Goal: Task Accomplishment & Management: Manage account settings

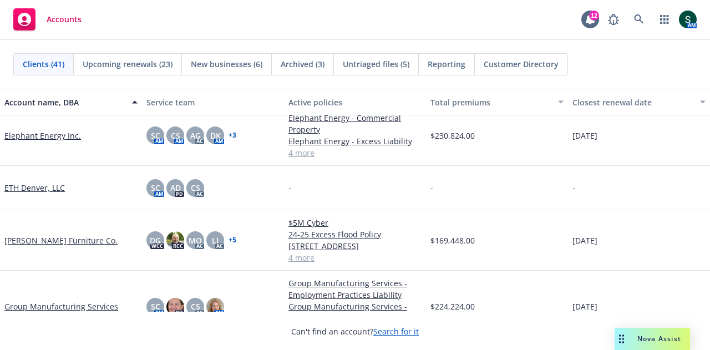
scroll to position [444, 0]
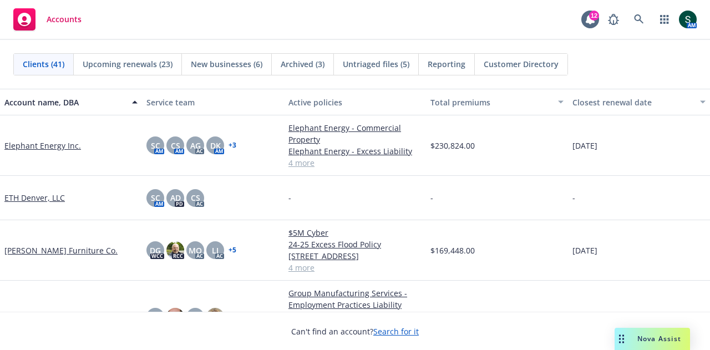
click at [32, 145] on link "Elephant Energy Inc." at bounding box center [42, 146] width 77 height 12
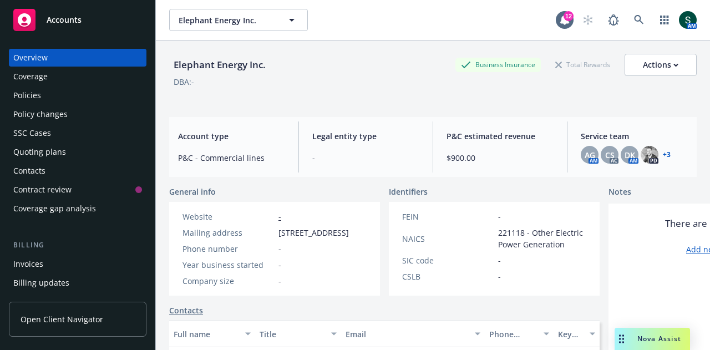
click at [48, 94] on div "Policies" at bounding box center [77, 95] width 129 height 18
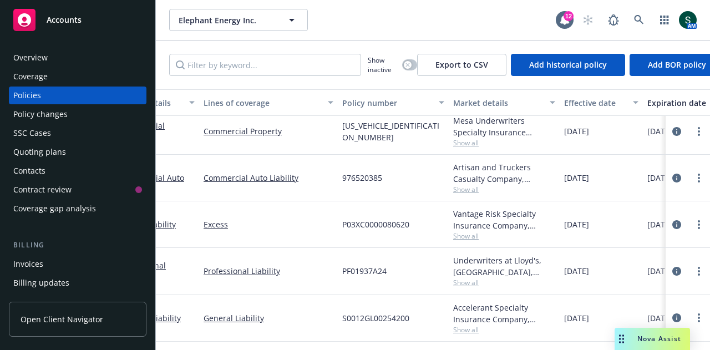
scroll to position [63, 0]
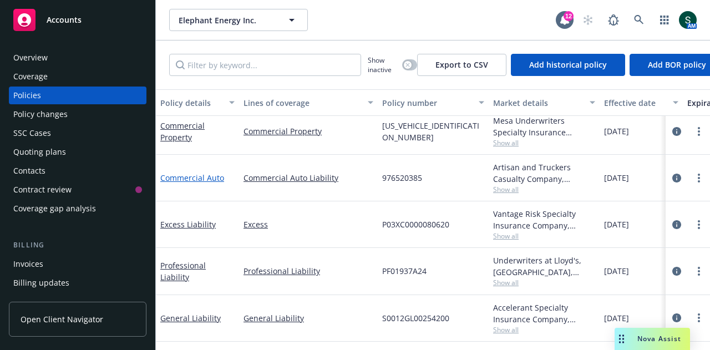
click at [187, 172] on link "Commercial Auto" at bounding box center [192, 177] width 64 height 11
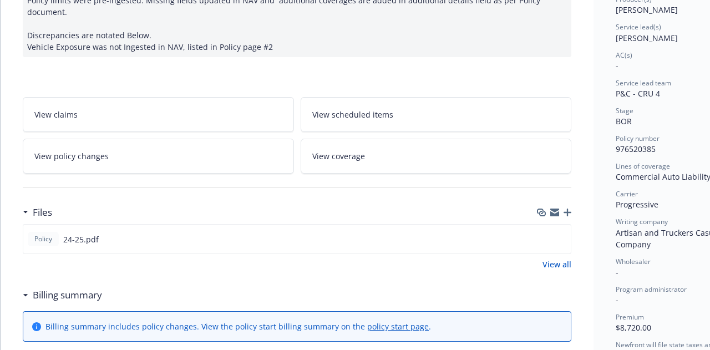
scroll to position [222, 0]
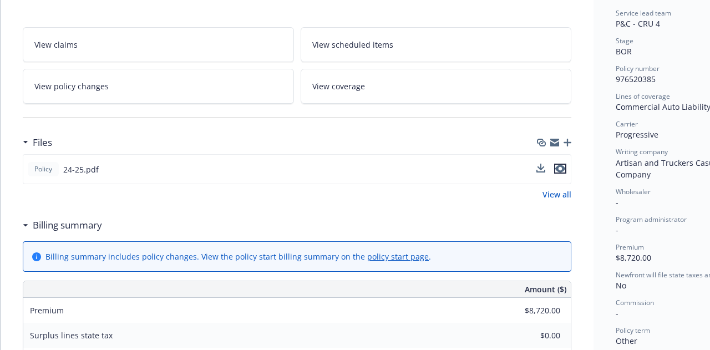
click at [563, 165] on icon "preview file" at bounding box center [560, 169] width 10 height 8
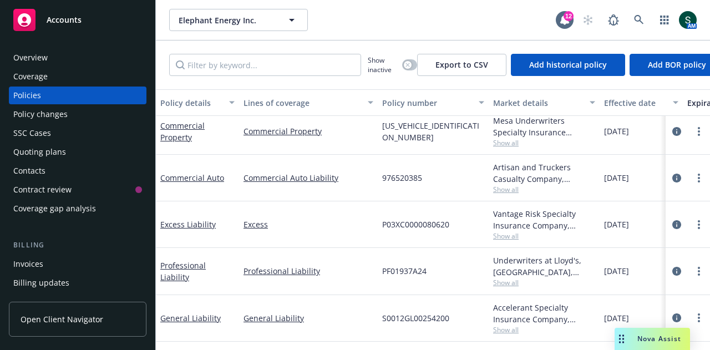
click at [63, 26] on div "Accounts" at bounding box center [77, 20] width 129 height 22
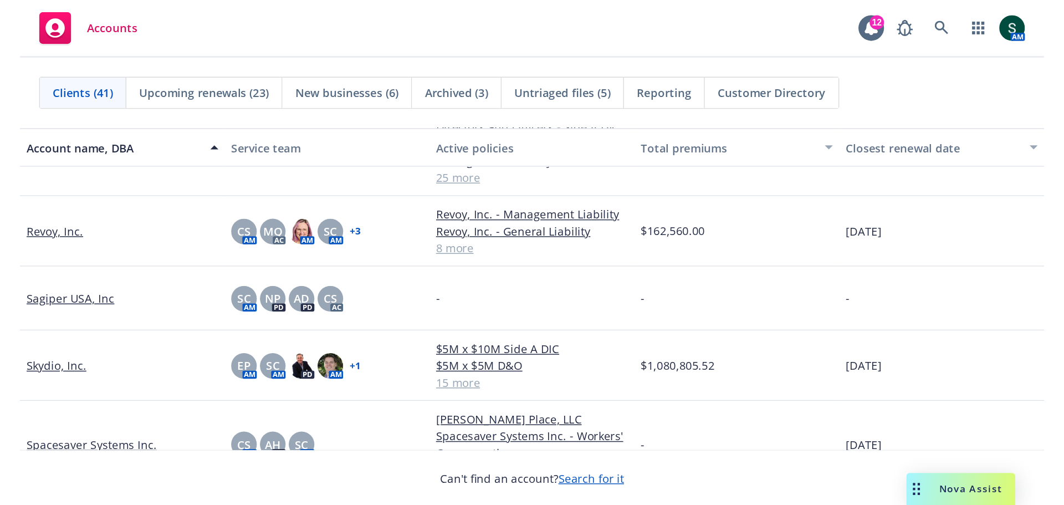
scroll to position [1441, 0]
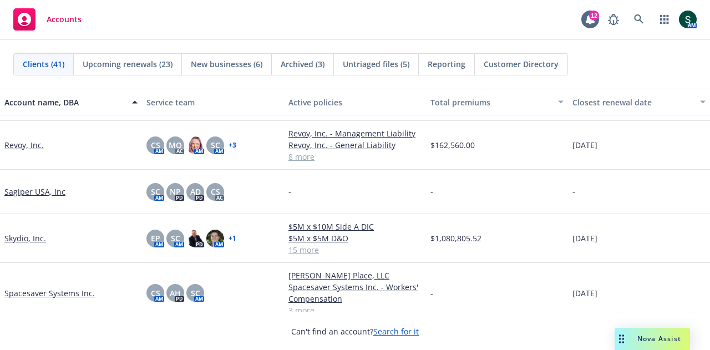
click at [12, 242] on link "Skydio, Inc." at bounding box center [25, 238] width 42 height 12
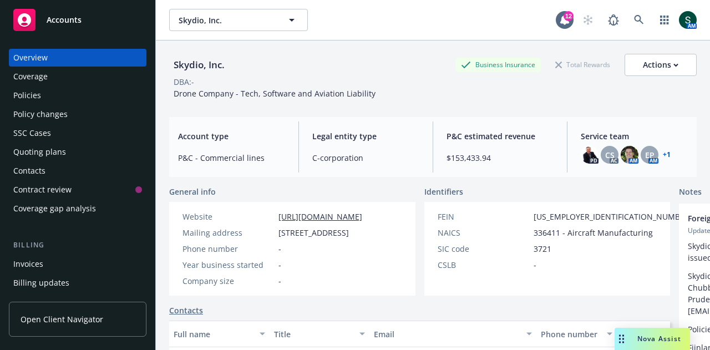
click at [47, 96] on div "Policies" at bounding box center [77, 95] width 129 height 18
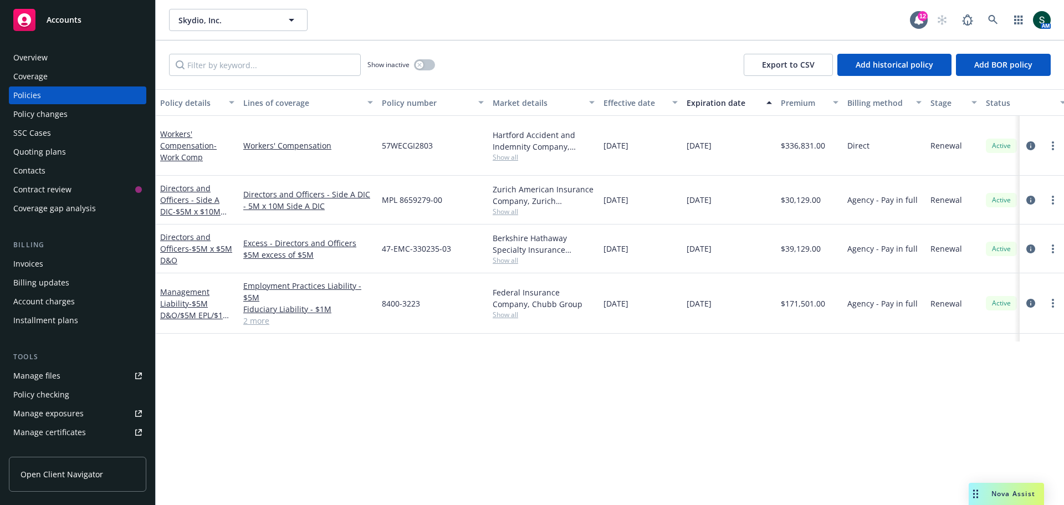
click at [44, 266] on div "Invoices" at bounding box center [77, 264] width 129 height 18
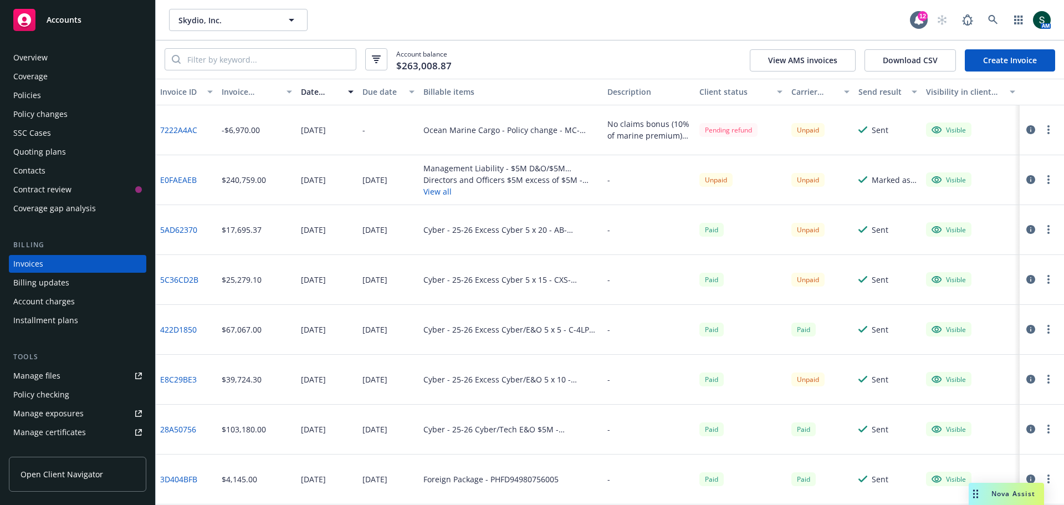
click at [58, 25] on div "Accounts" at bounding box center [77, 20] width 129 height 22
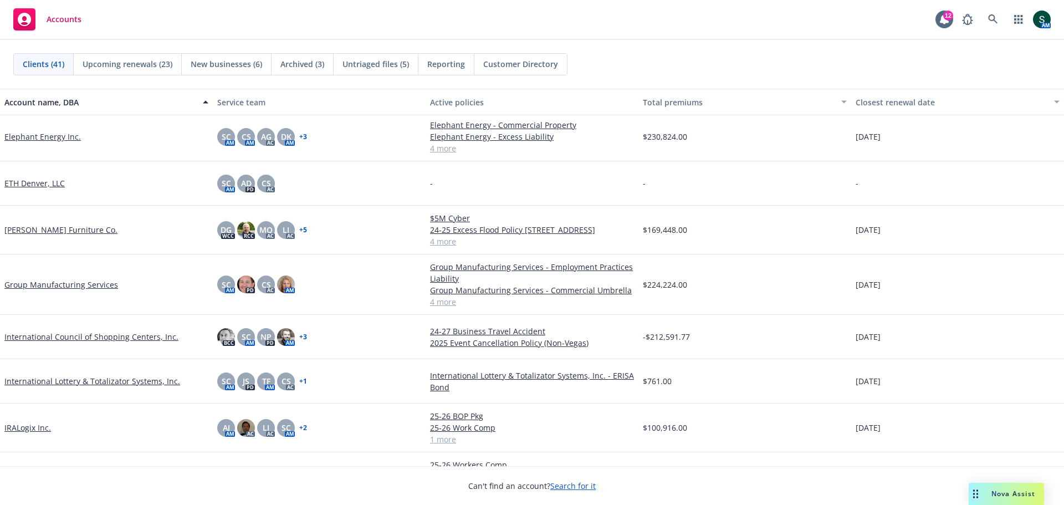
scroll to position [499, 0]
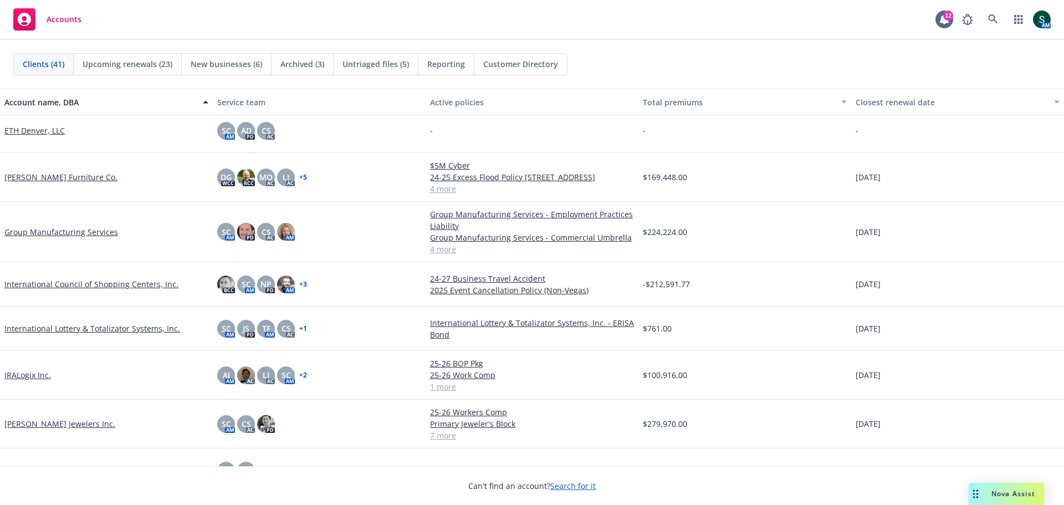
click at [29, 349] on link "[PERSON_NAME] Jewelers Inc." at bounding box center [59, 424] width 111 height 12
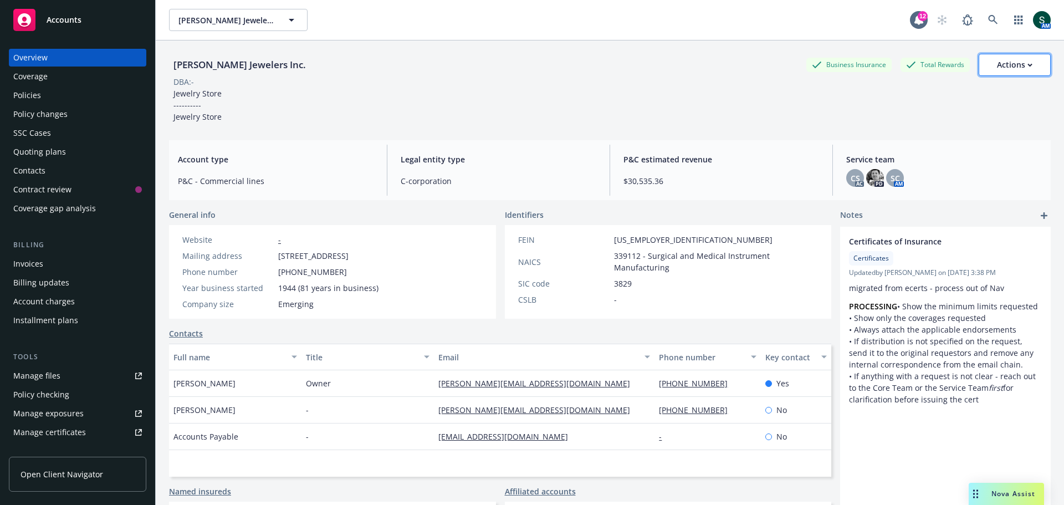
click at [709, 64] on icon "button" at bounding box center [1030, 65] width 5 height 4
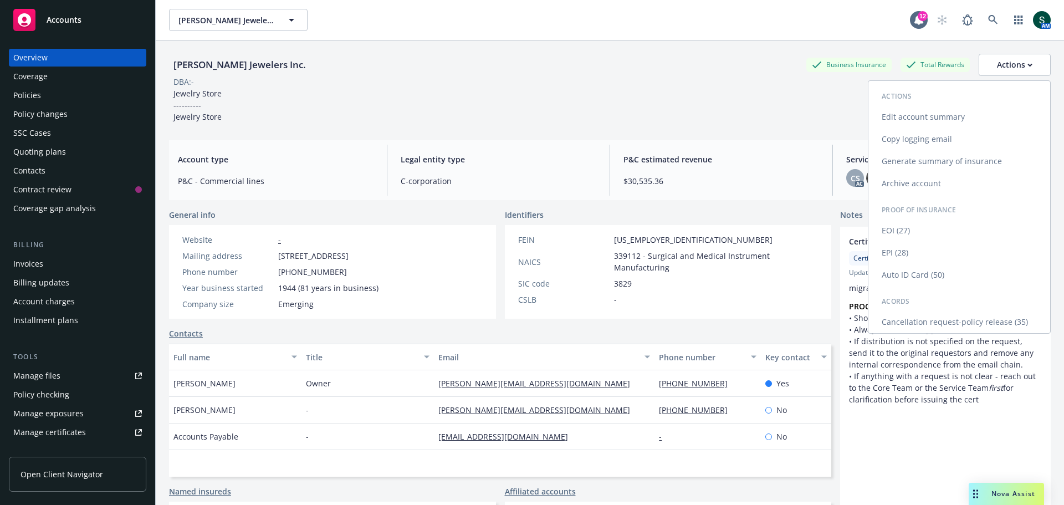
click at [709, 112] on link "Edit account summary" at bounding box center [960, 117] width 182 height 22
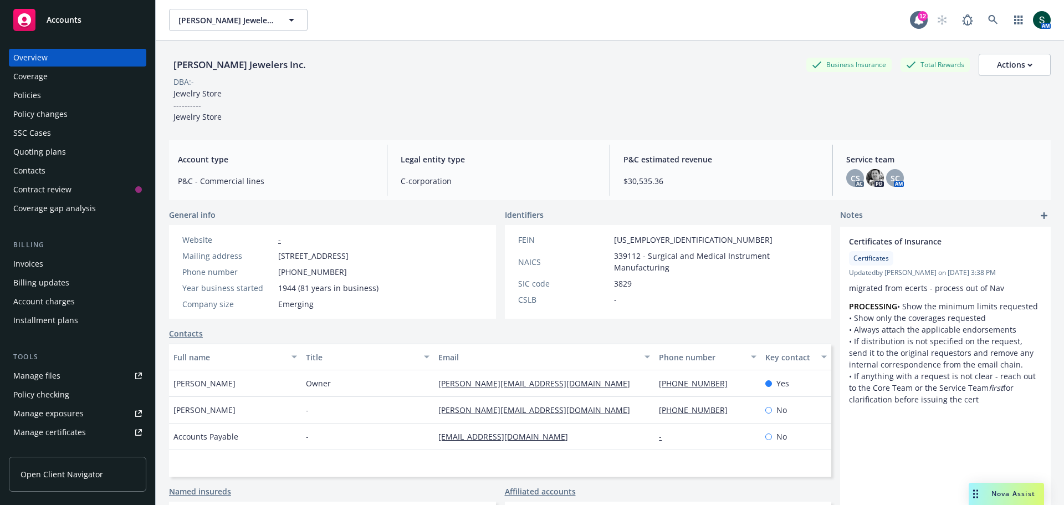
select select "US"
select select "C-corporation"
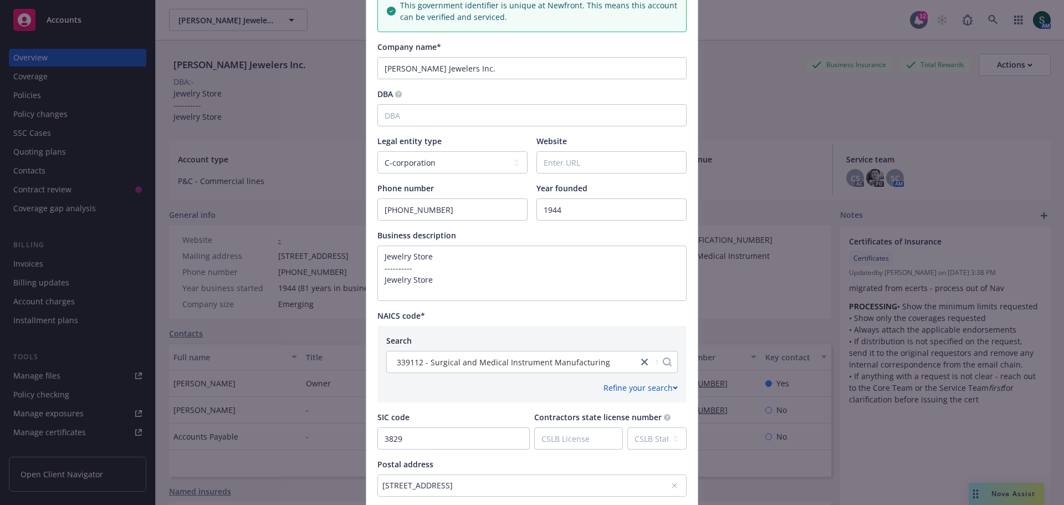
scroll to position [222, 0]
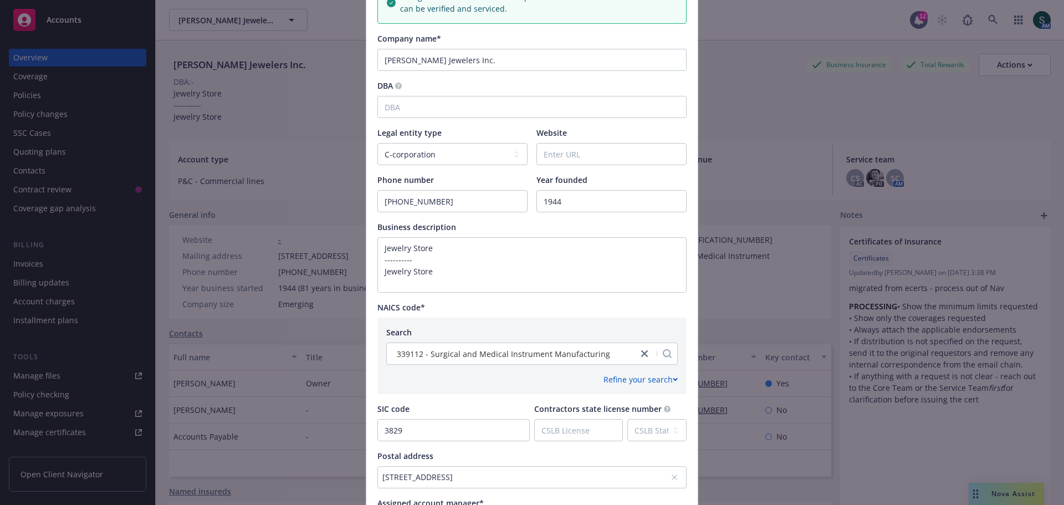
click at [644, 349] on div "Refine your search" at bounding box center [641, 380] width 74 height 12
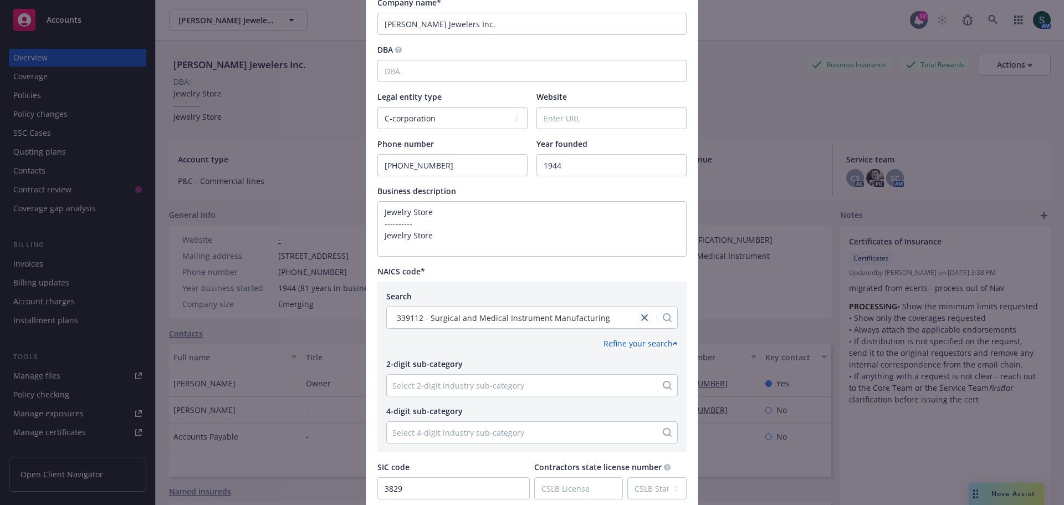
scroll to position [277, 0]
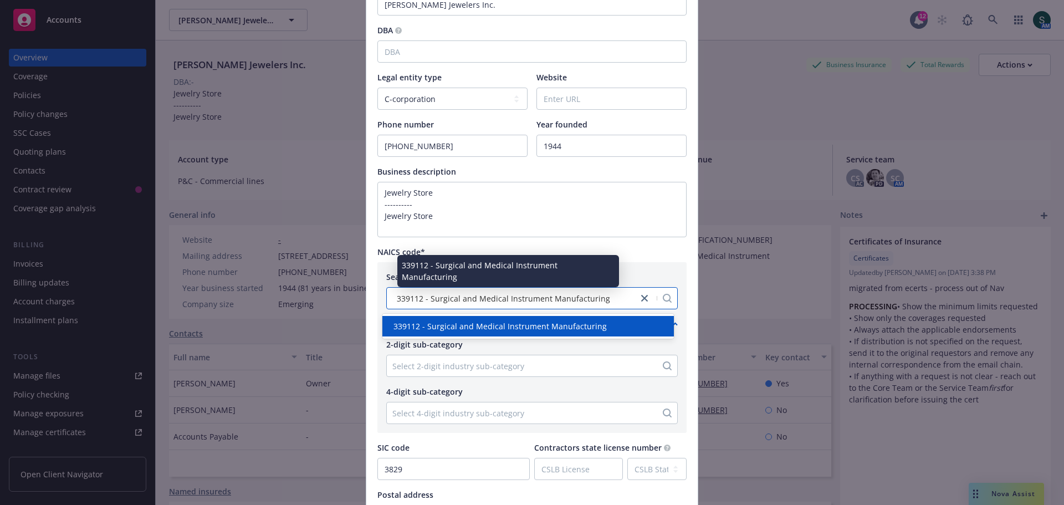
click at [420, 299] on span "339112 - Surgical and Medical Instrument Manufacturing" at bounding box center [503, 299] width 213 height 12
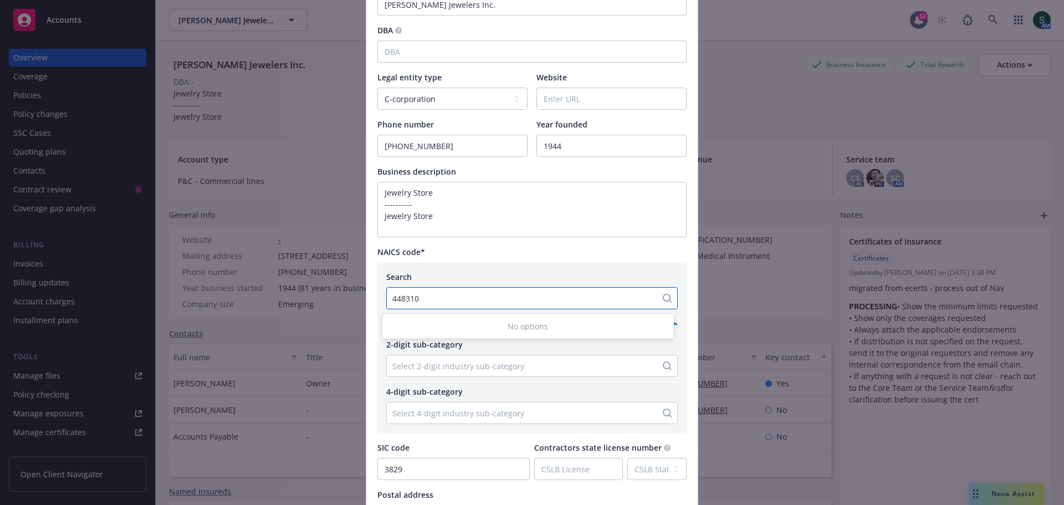
type input "448310"
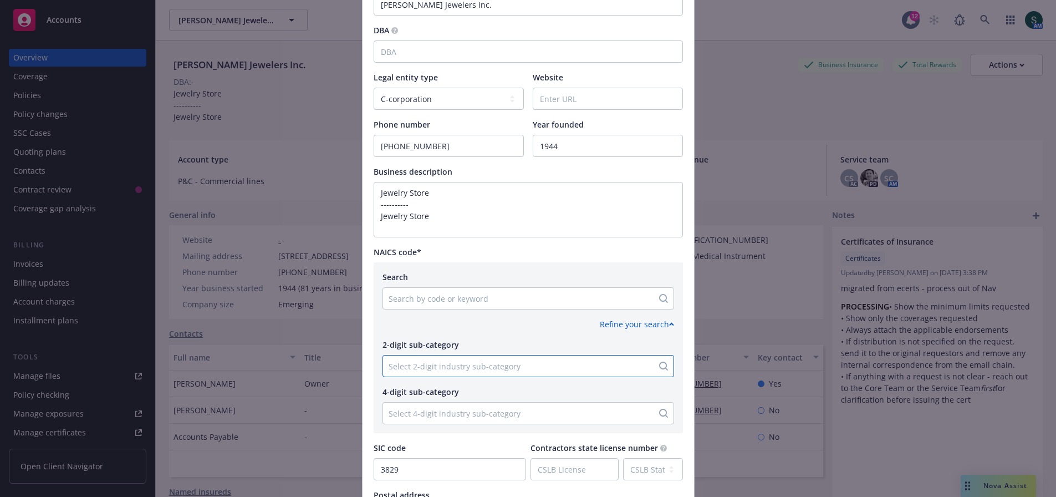
click at [468, 349] on div at bounding box center [518, 365] width 259 height 13
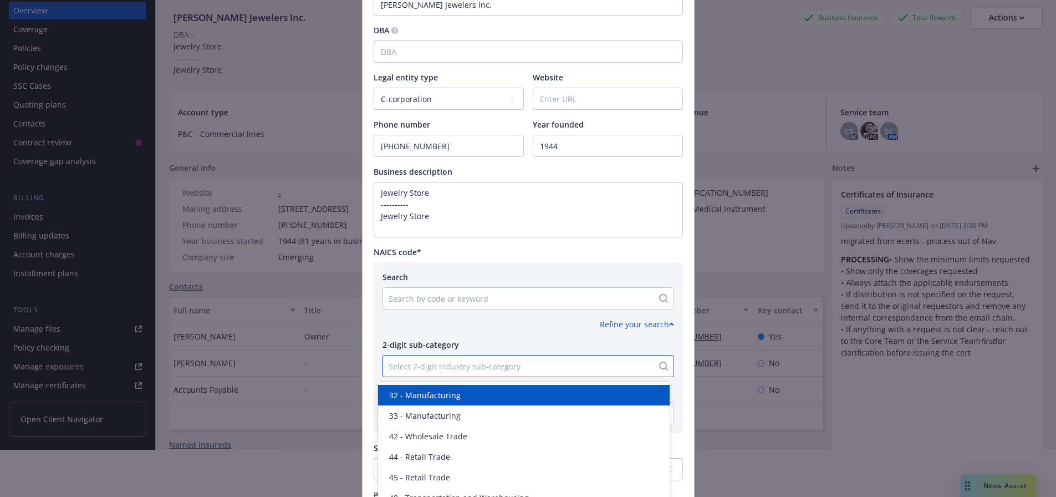
scroll to position [111, 0]
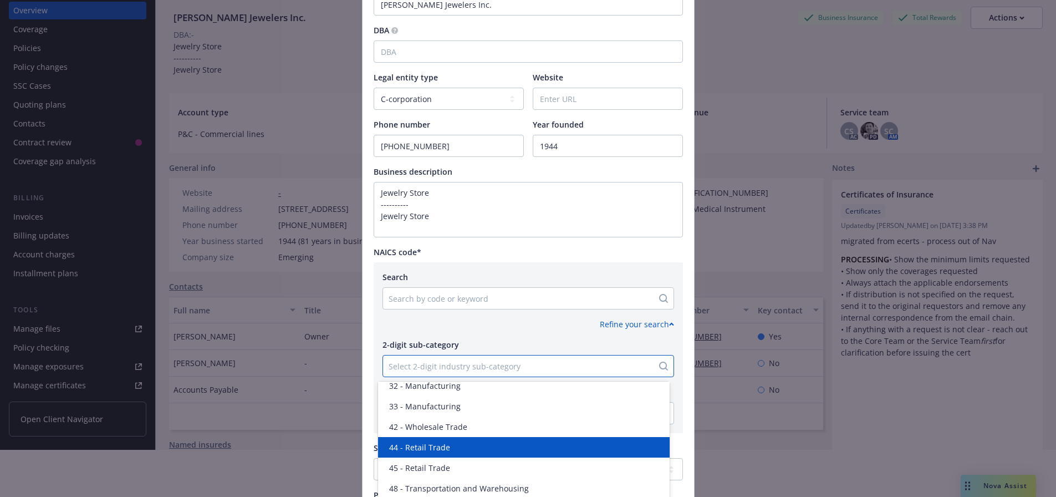
click at [453, 349] on div "44 - Retail Trade" at bounding box center [524, 447] width 278 height 12
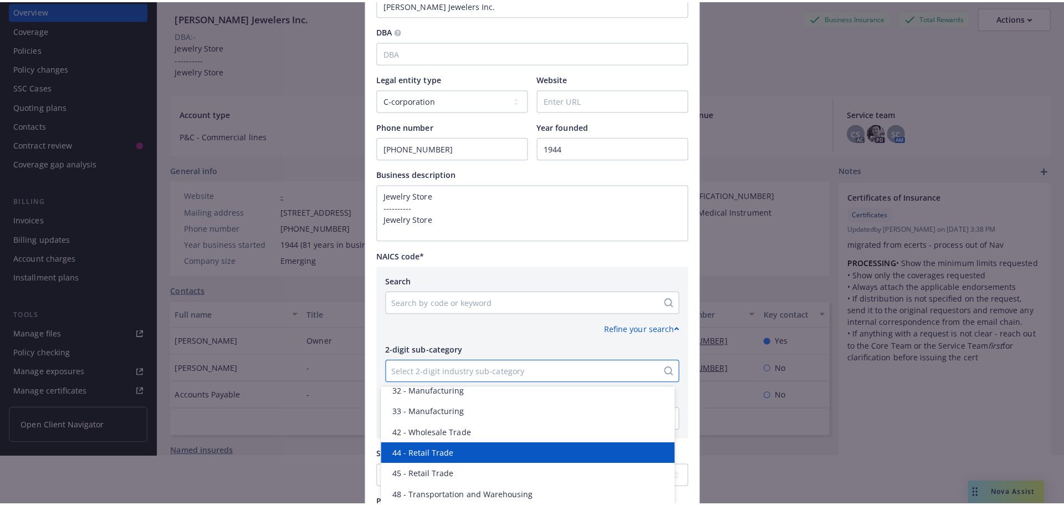
scroll to position [0, 0]
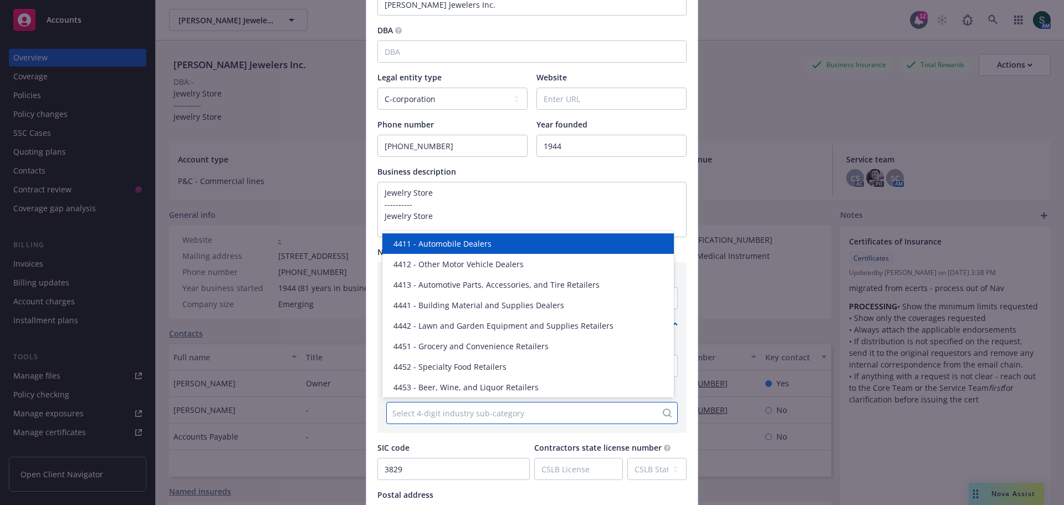
click at [451, 349] on div at bounding box center [522, 412] width 259 height 13
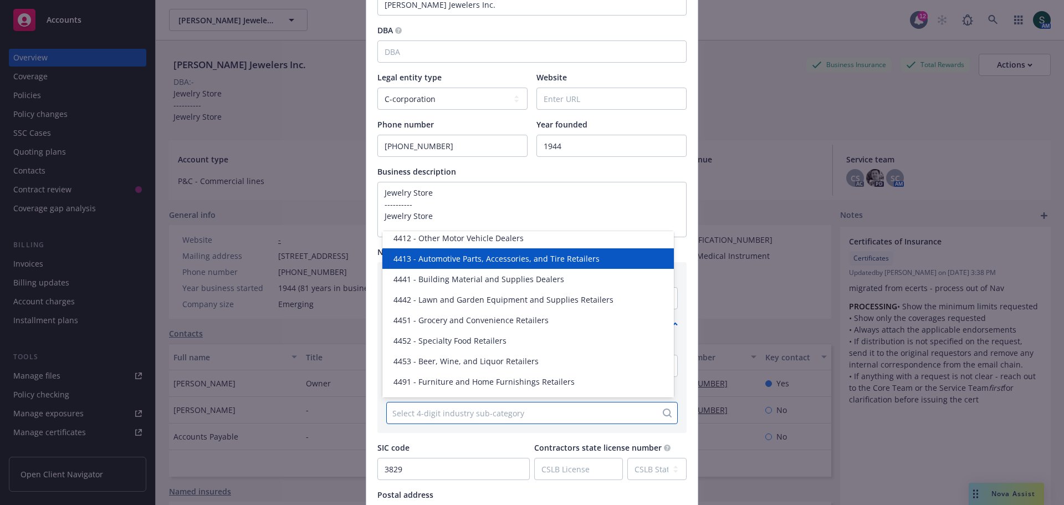
scroll to position [43, 0]
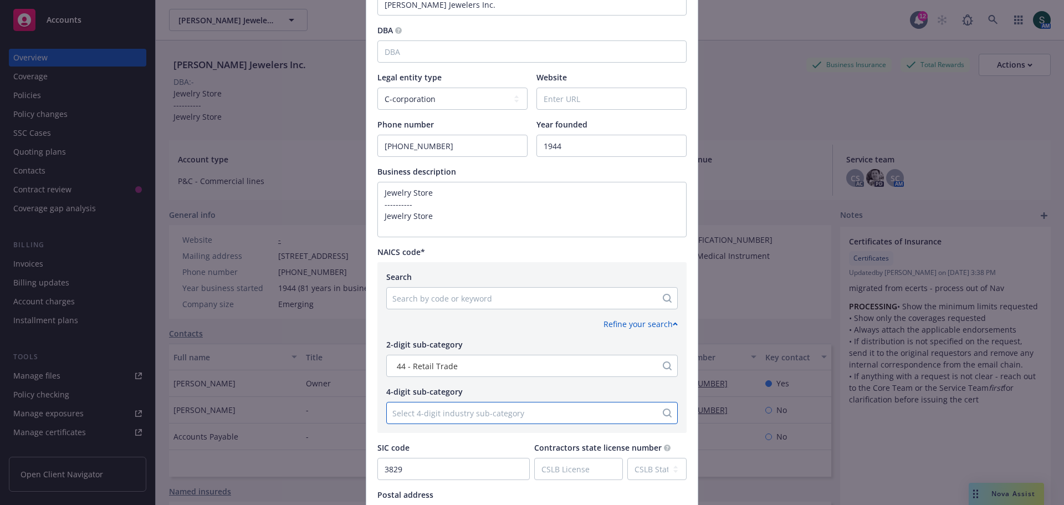
click at [428, 349] on div at bounding box center [522, 412] width 259 height 13
type input "8310"
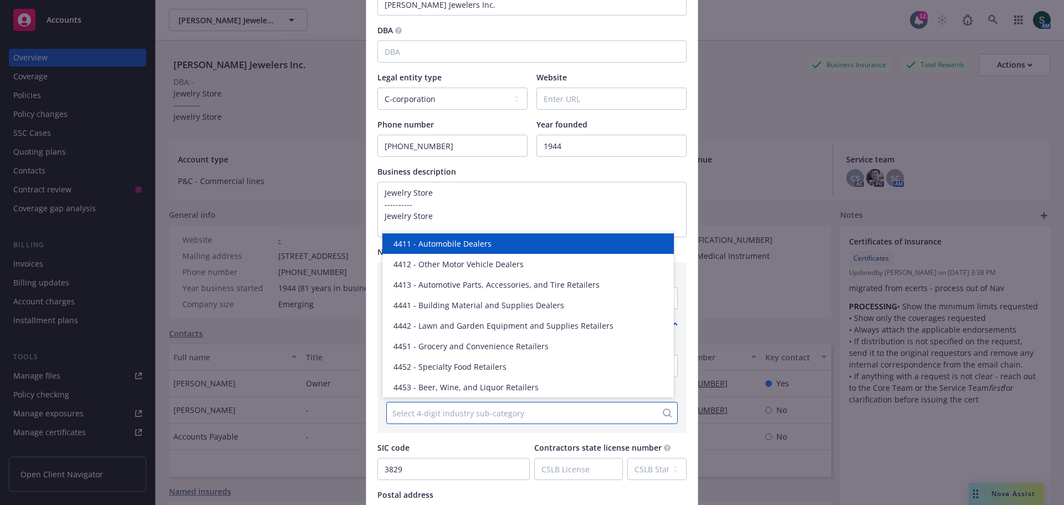
click at [432, 349] on div at bounding box center [522, 412] width 259 height 13
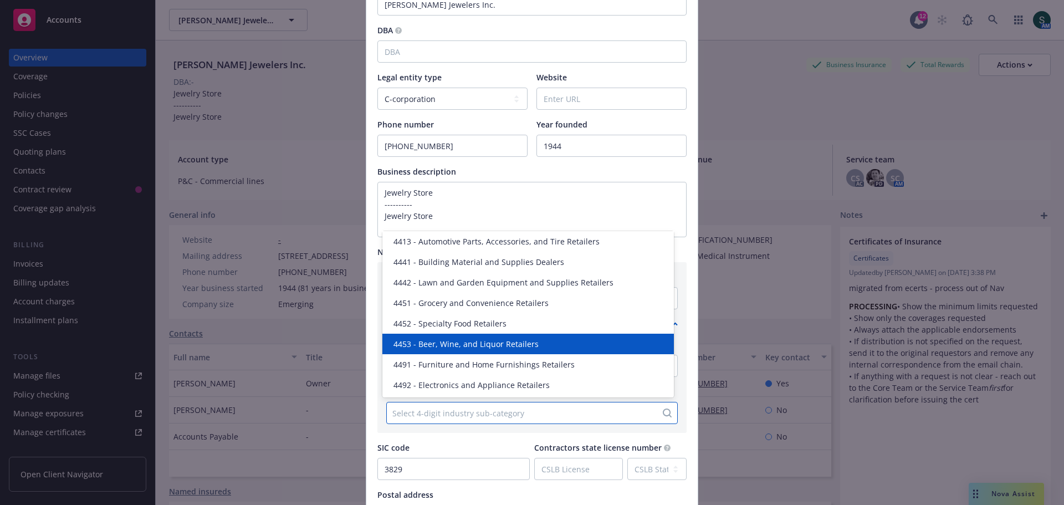
click at [359, 327] on div "Update account summary Country [GEOGRAPHIC_DATA] [GEOGRAPHIC_DATA] [GEOGRAPHIC_…" at bounding box center [532, 252] width 1064 height 505
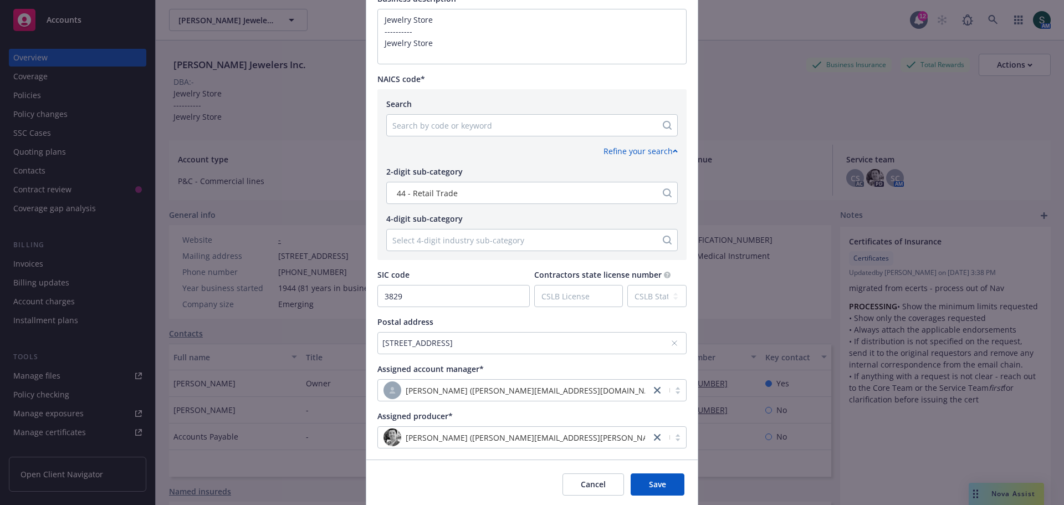
scroll to position [490, 0]
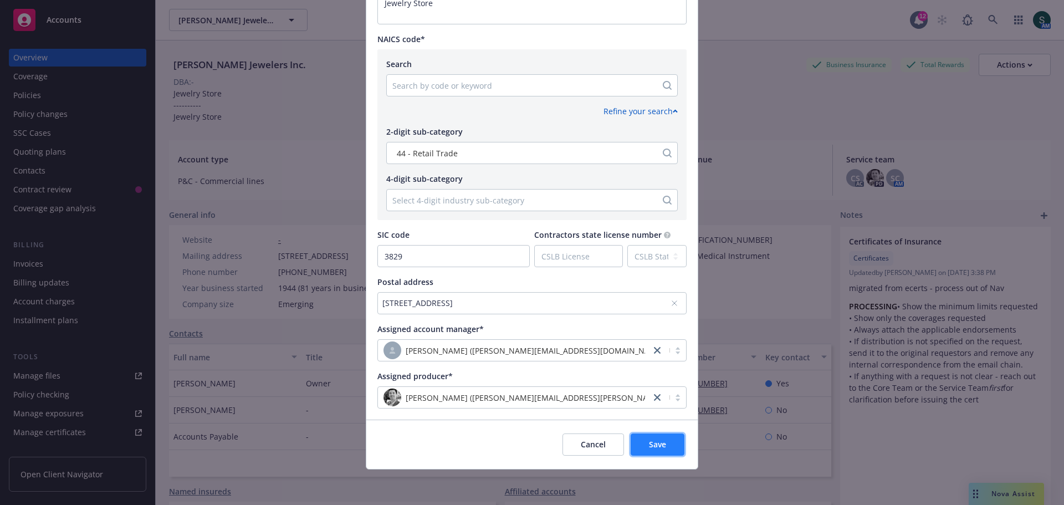
click at [649, 349] on span "Save" at bounding box center [657, 444] width 17 height 11
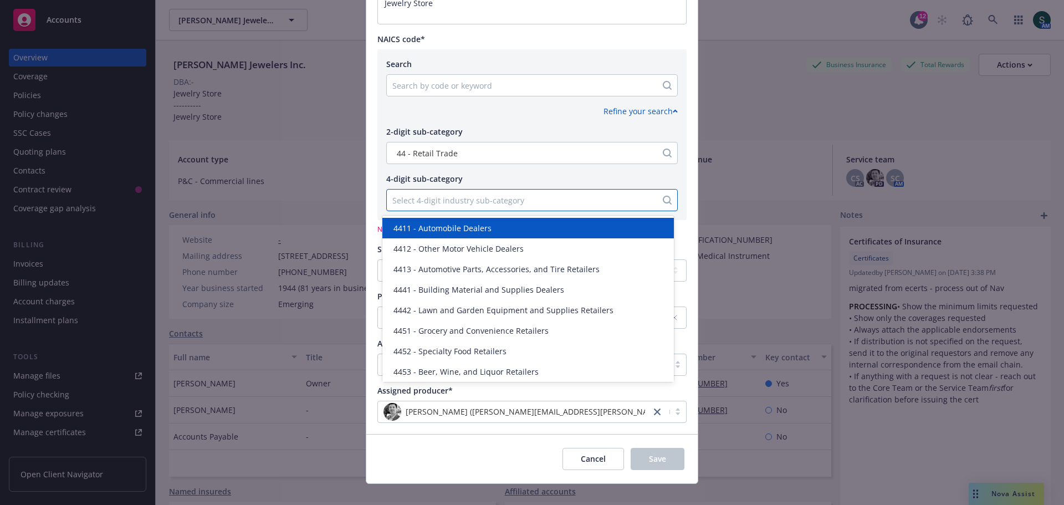
click at [460, 201] on div at bounding box center [522, 199] width 259 height 13
click at [577, 154] on div "44 - Retail Trade" at bounding box center [522, 153] width 259 height 12
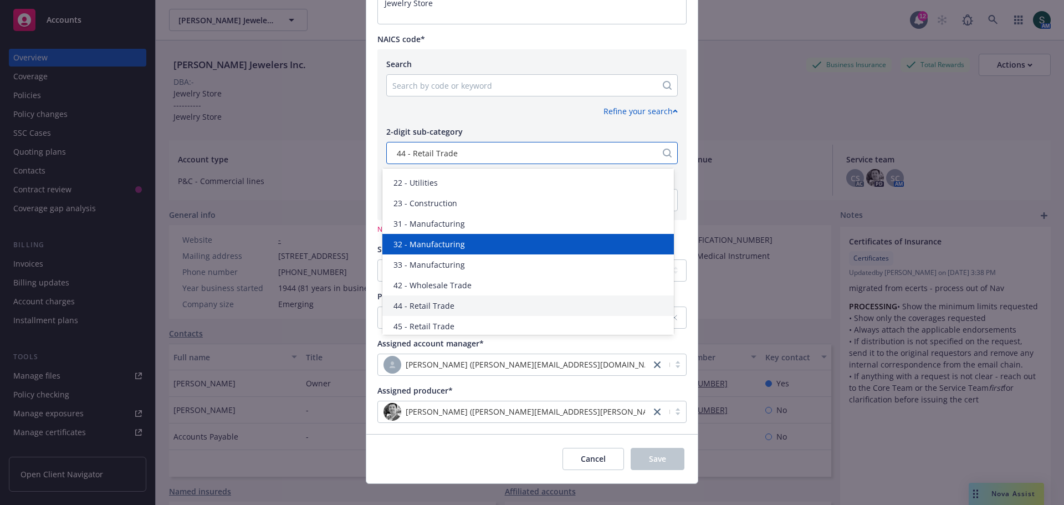
scroll to position [55, 0]
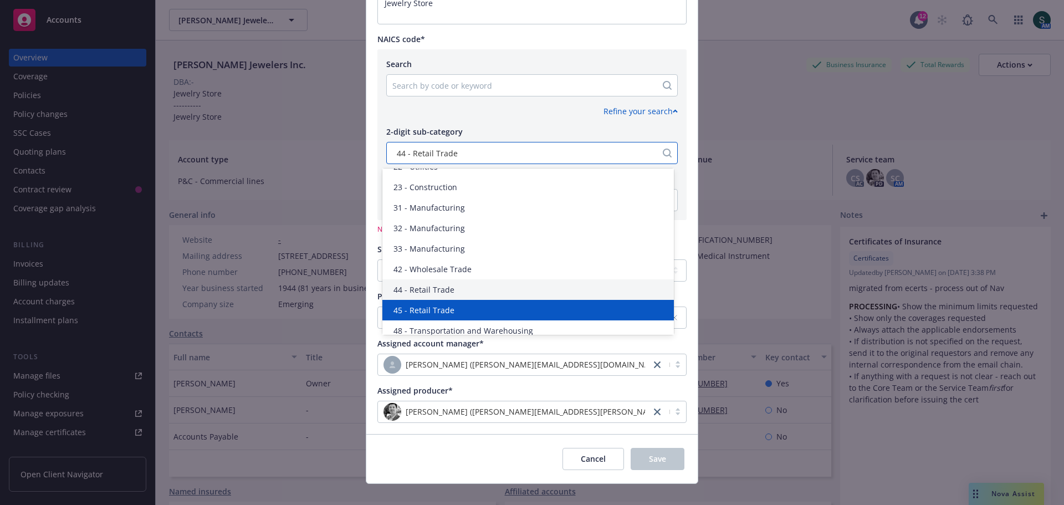
click at [499, 303] on div "45 - Retail Trade" at bounding box center [529, 310] width 292 height 21
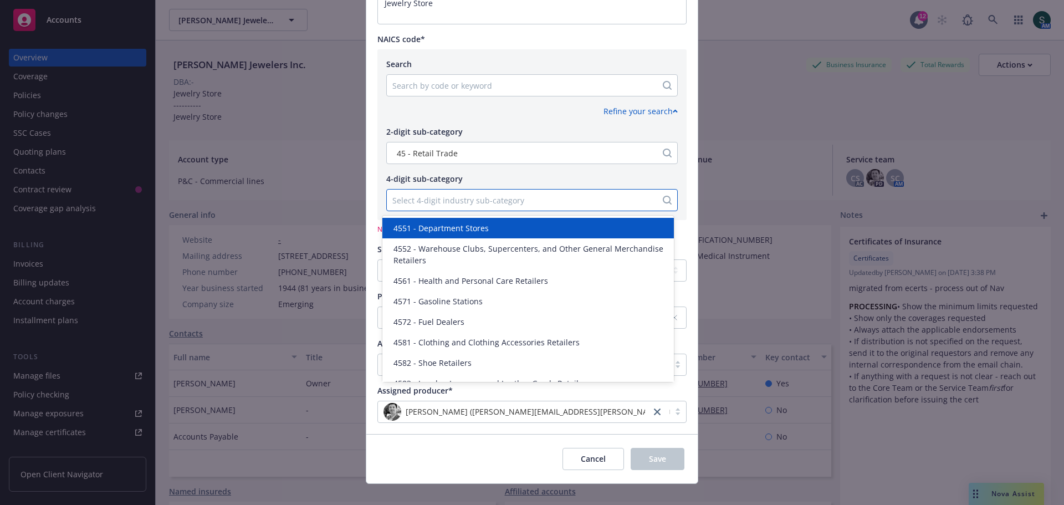
click at [498, 200] on div at bounding box center [522, 199] width 259 height 13
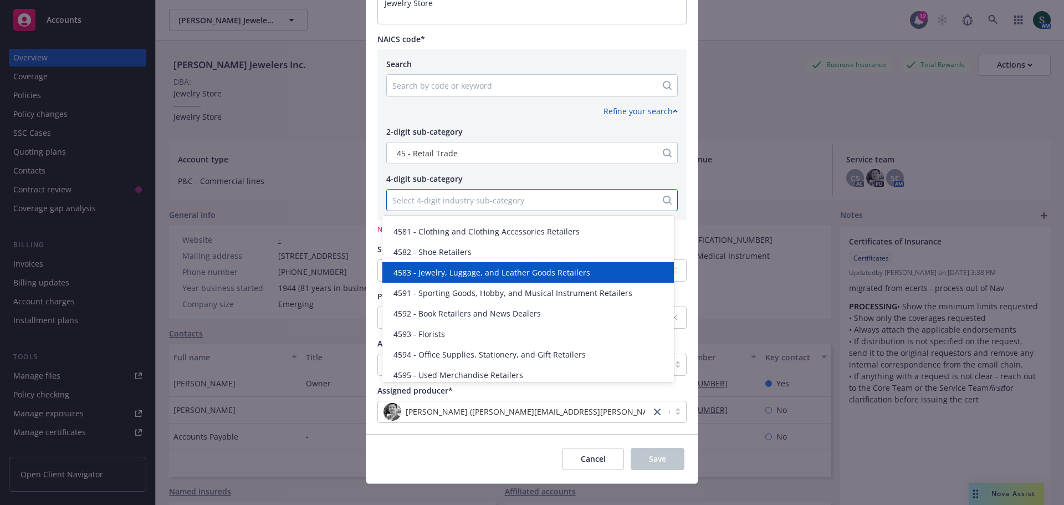
scroll to position [137, 0]
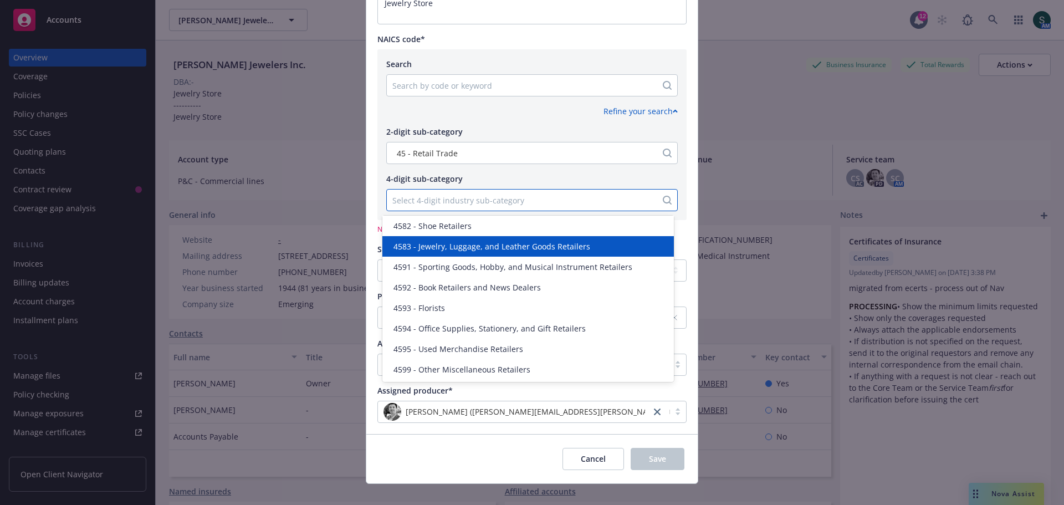
click at [519, 247] on span "4583 - Jewelry, Luggage, and Leather Goods Retailers" at bounding box center [492, 247] width 197 height 12
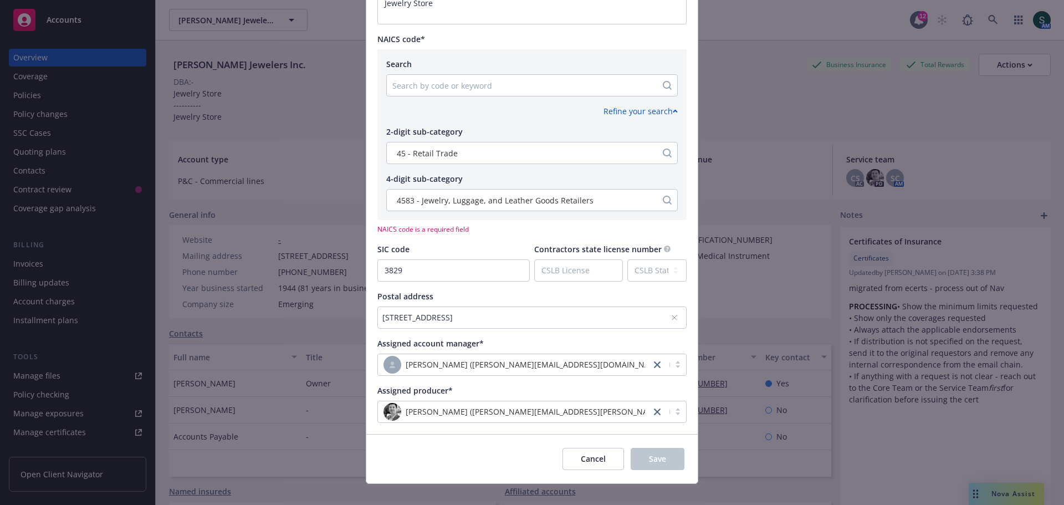
click at [477, 90] on div at bounding box center [522, 85] width 259 height 13
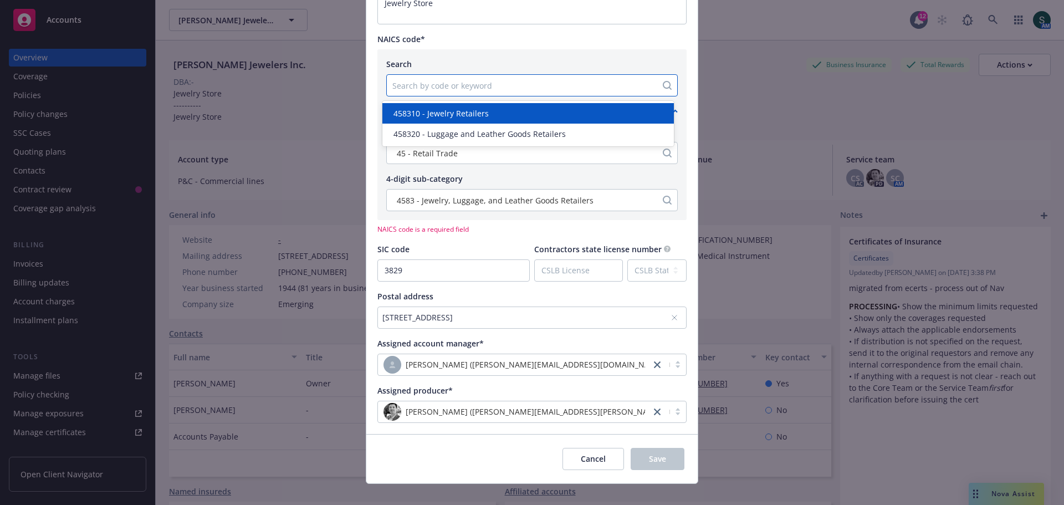
click at [479, 109] on span "458310 - Jewelry Retailers" at bounding box center [441, 114] width 95 height 12
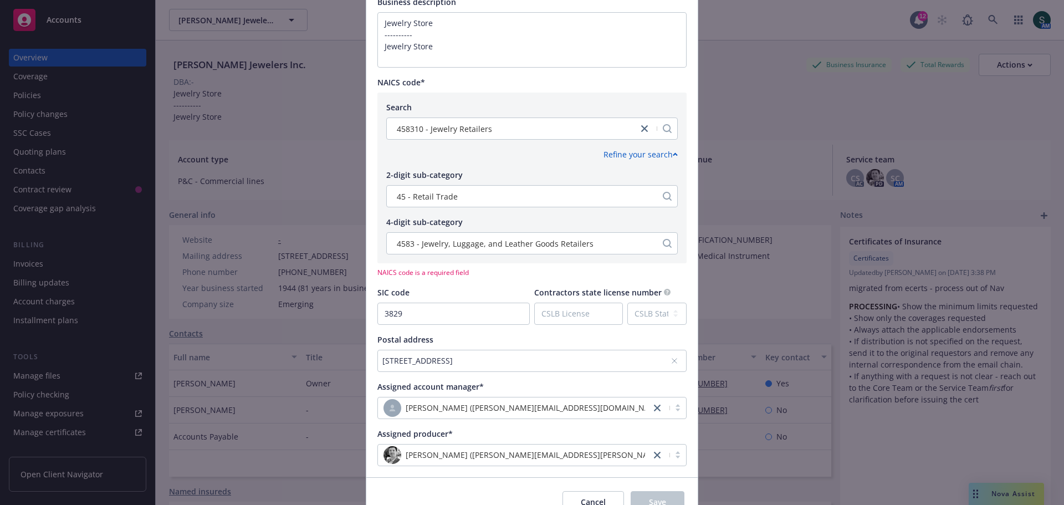
scroll to position [435, 0]
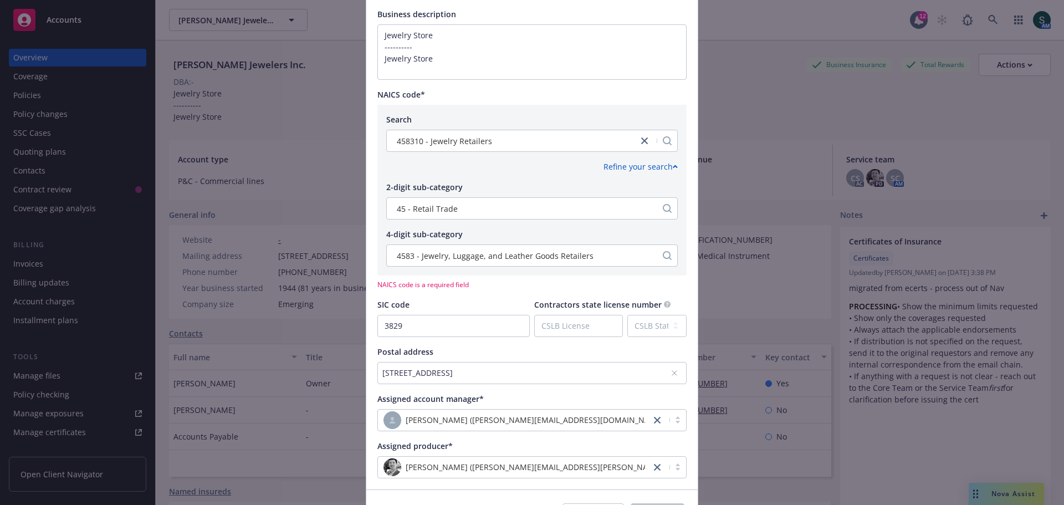
click at [422, 286] on span "NAICS code is a required field" at bounding box center [532, 284] width 309 height 9
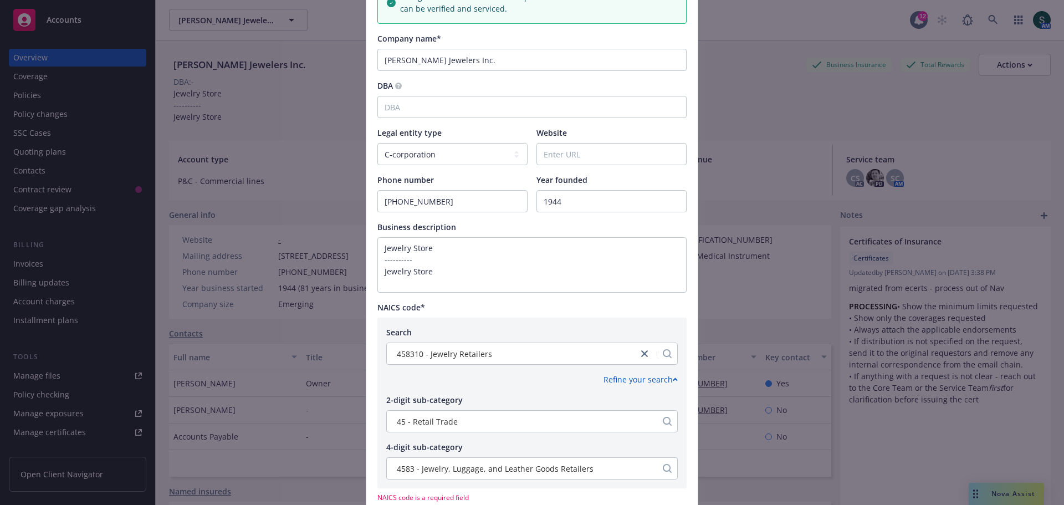
scroll to position [499, 0]
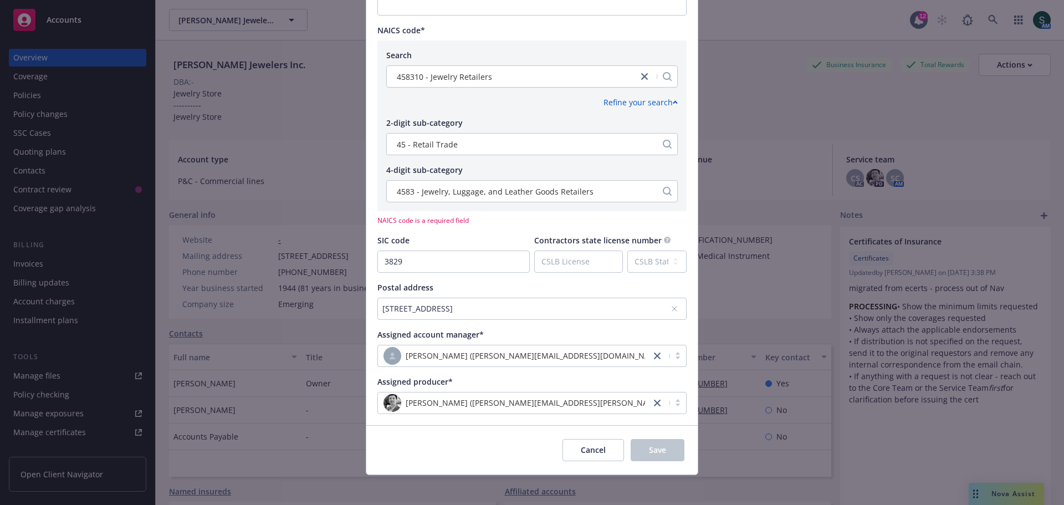
click at [422, 219] on span "NAICS code is a required field" at bounding box center [532, 220] width 309 height 9
click at [512, 73] on div "458310 - Jewelry Retailers" at bounding box center [513, 77] width 240 height 12
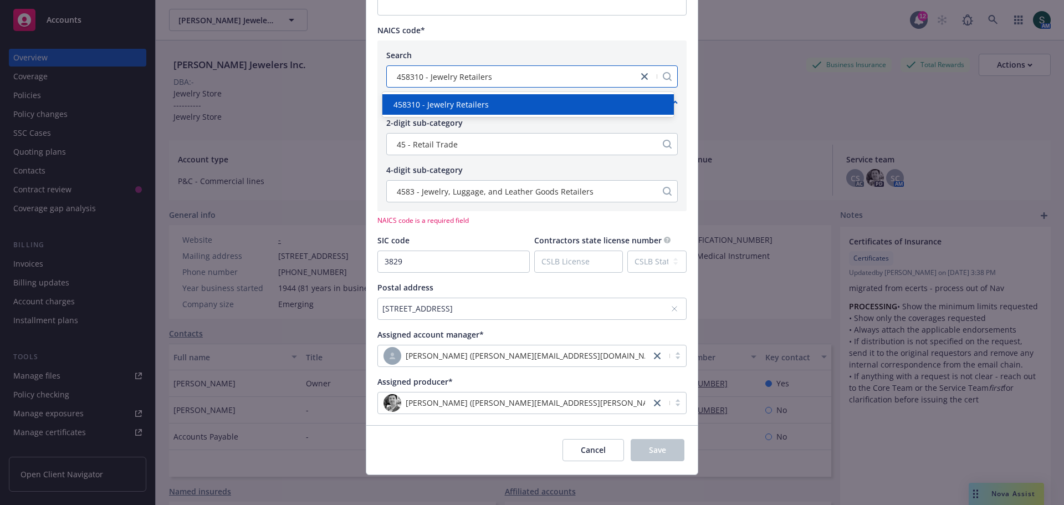
click at [512, 95] on div "458310 - Jewelry Retailers" at bounding box center [529, 104] width 292 height 21
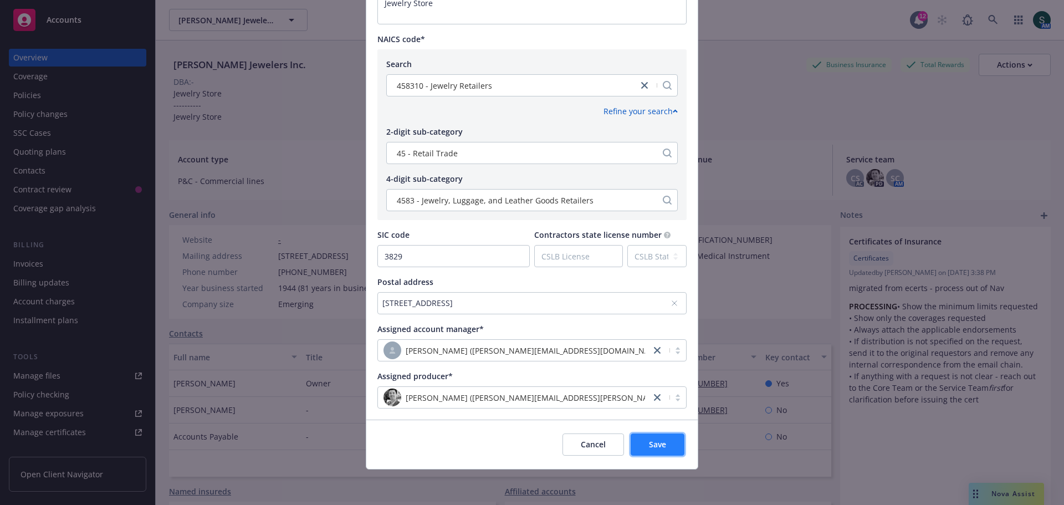
click at [665, 349] on button "Save" at bounding box center [658, 445] width 54 height 22
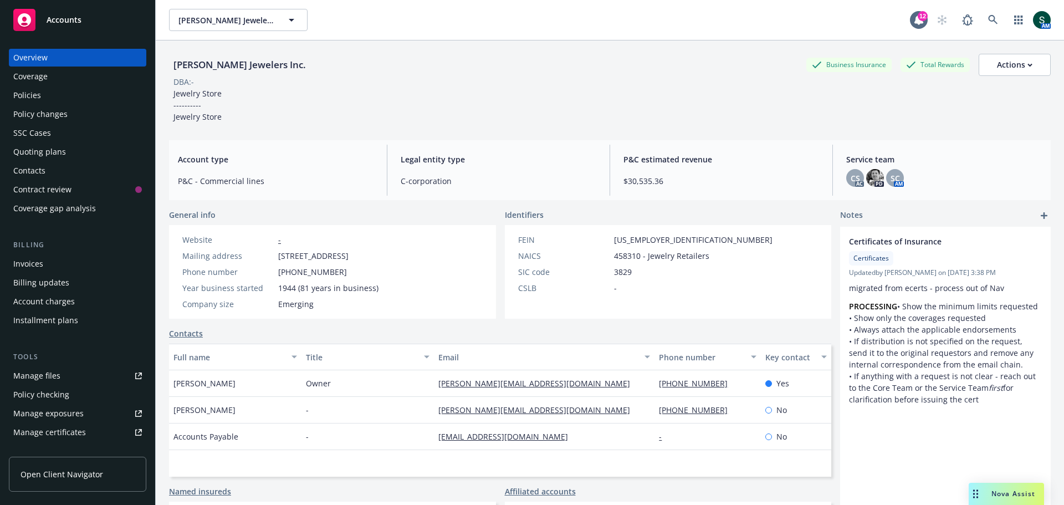
click at [70, 25] on div "Accounts" at bounding box center [77, 20] width 129 height 22
